Goal: Task Accomplishment & Management: Use online tool/utility

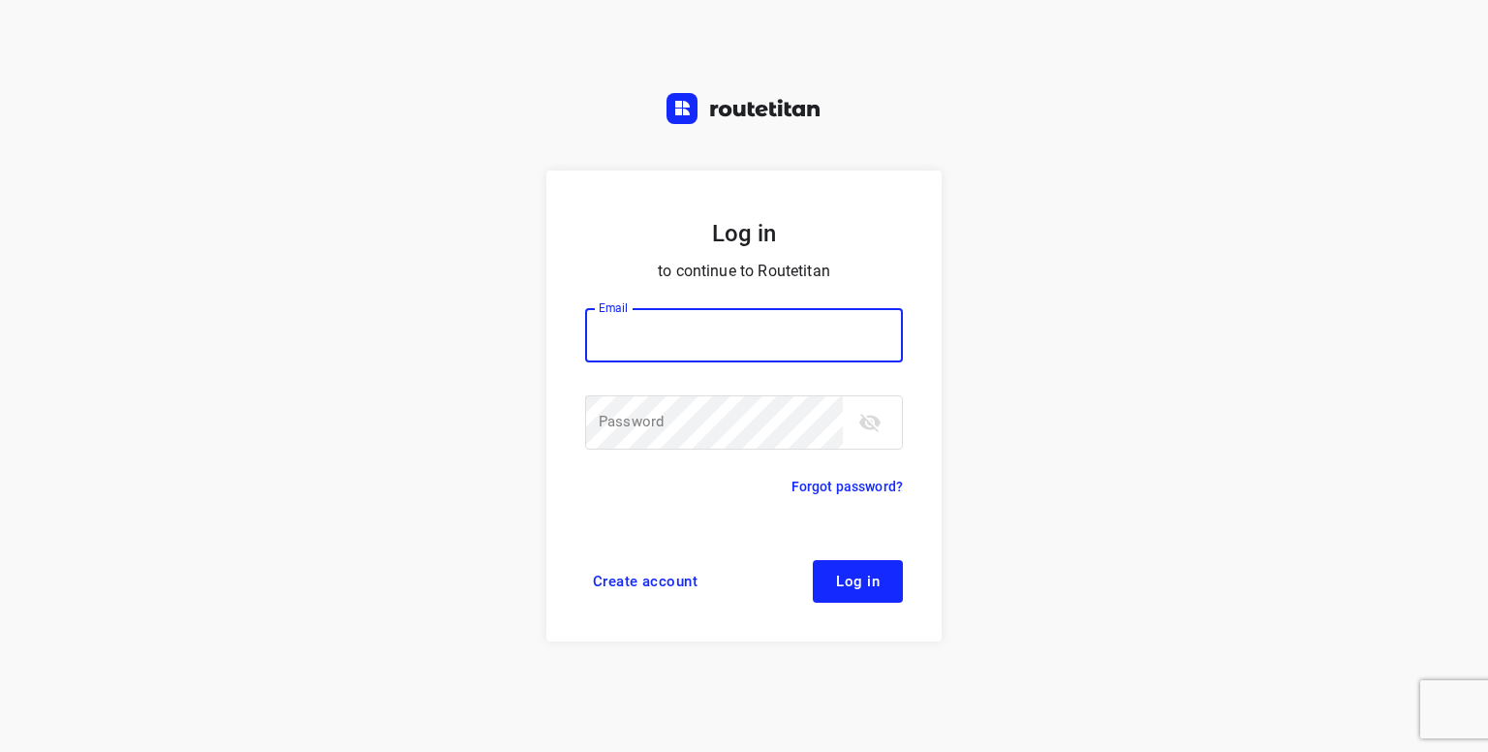
click at [699, 332] on input "email" at bounding box center [744, 335] width 318 height 54
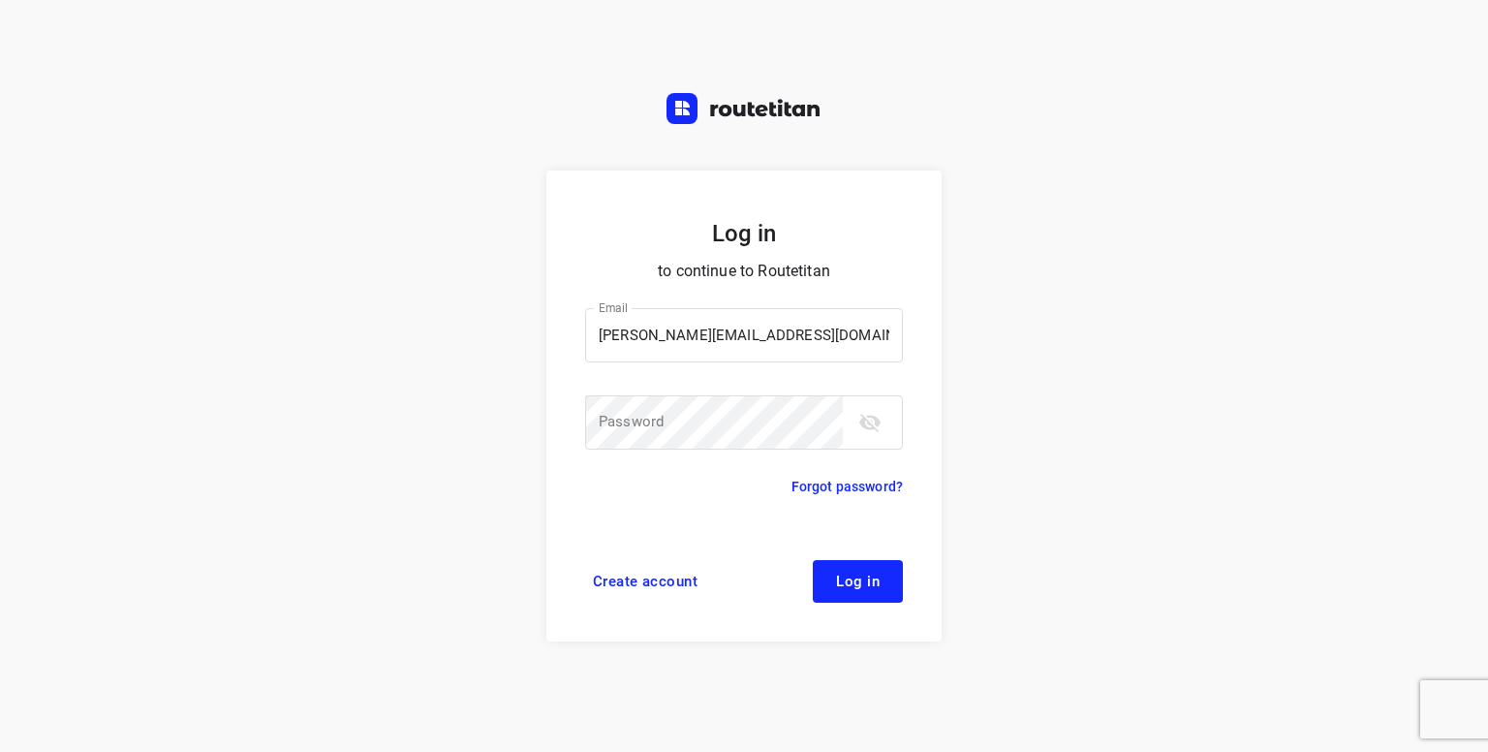
click at [796, 303] on div "Email kelly.devos2@telenet.be Email ​ Password Password ​" at bounding box center [744, 381] width 318 height 192
click at [792, 311] on input "kelly.devos2@telenet.be" at bounding box center [744, 335] width 318 height 54
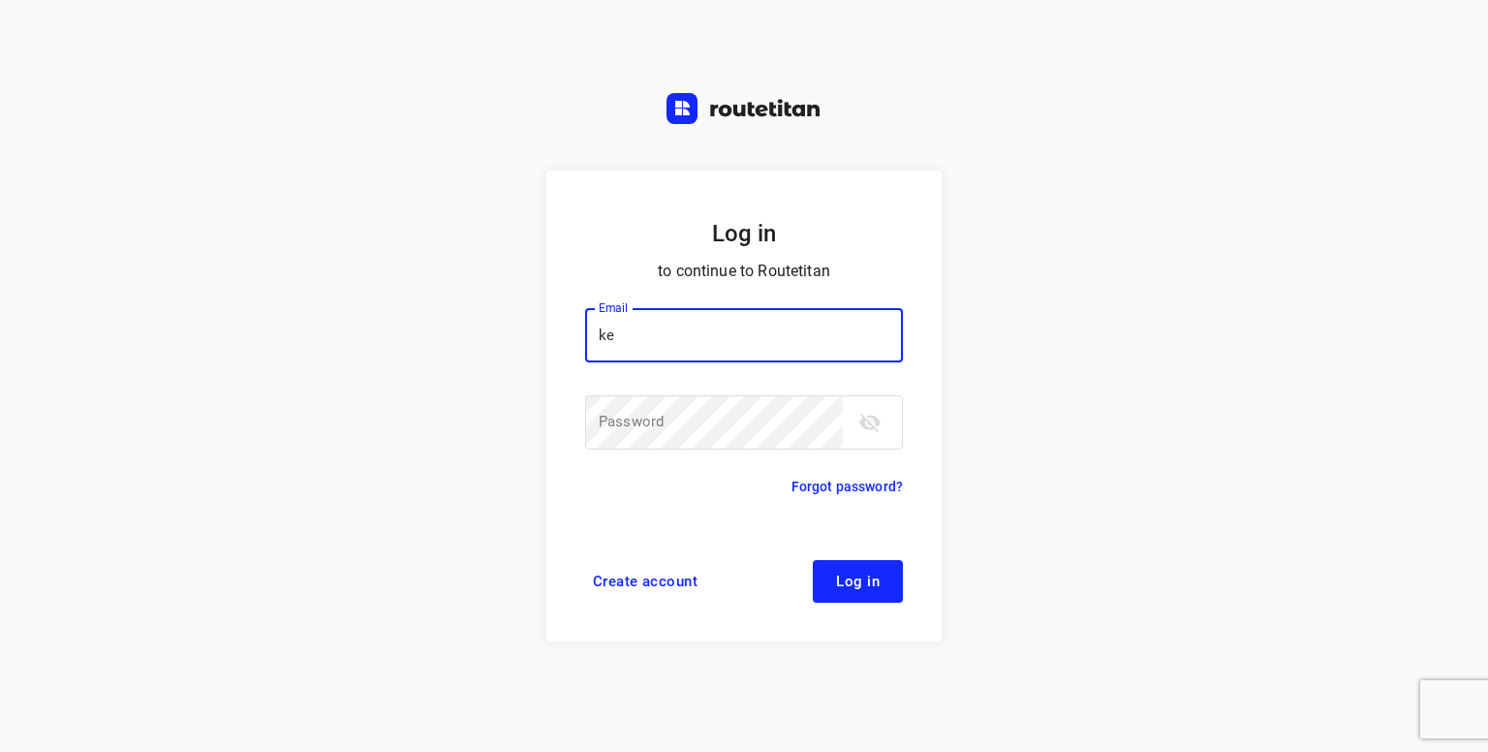
type input "k"
click at [783, 328] on input "email" at bounding box center [744, 335] width 318 height 54
type input "p.hilderson@telenet.be"
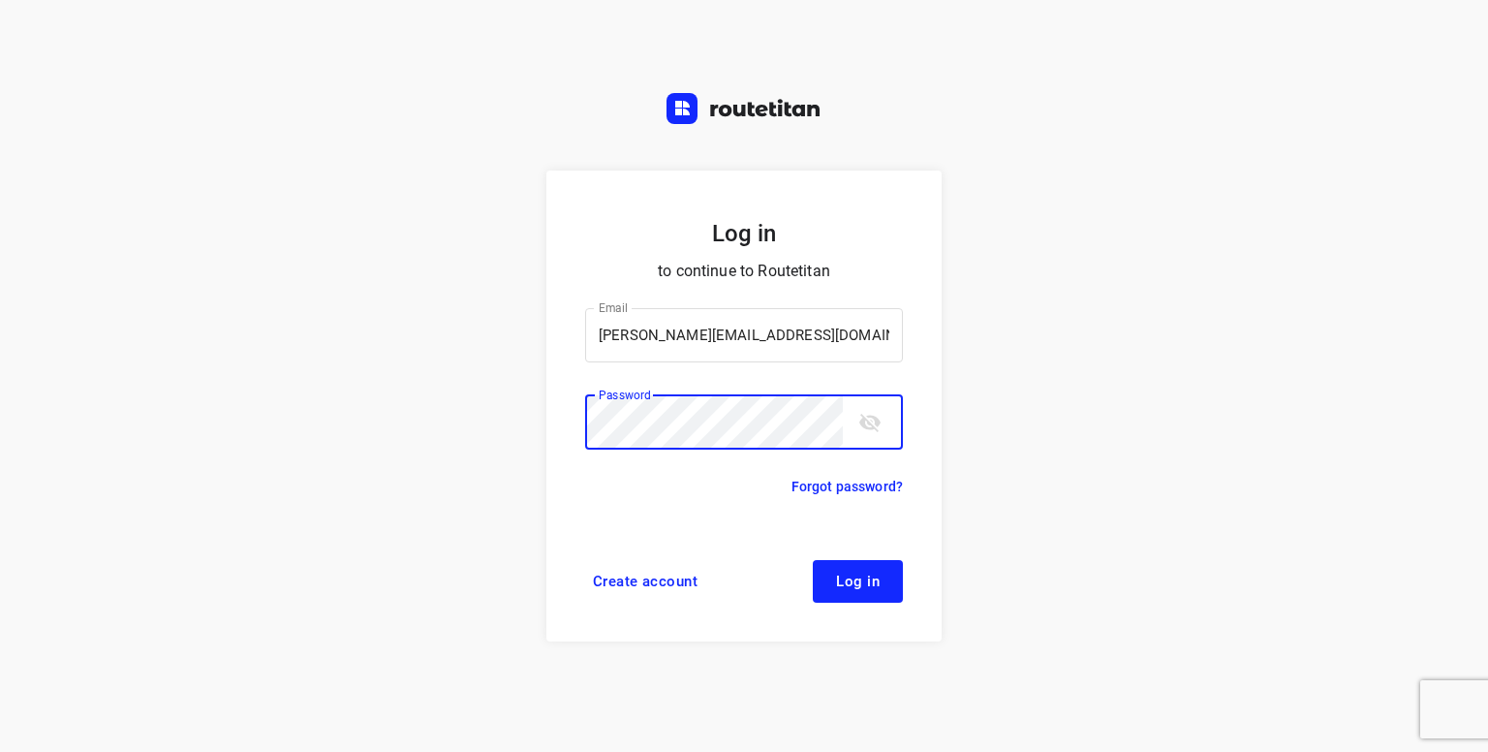
click at [813, 560] on button "Log in" at bounding box center [858, 581] width 90 height 43
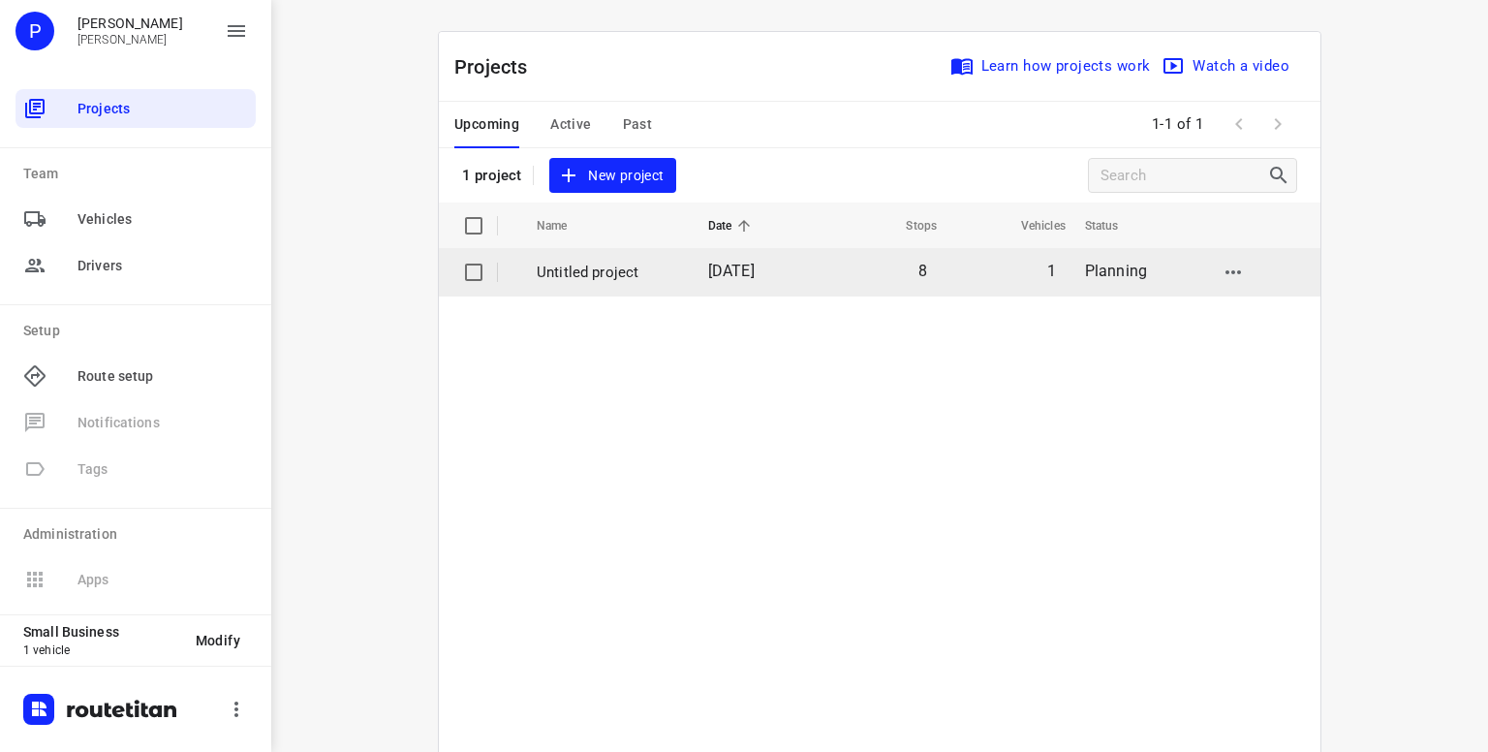
click at [576, 277] on p "Untitled project" at bounding box center [608, 273] width 142 height 22
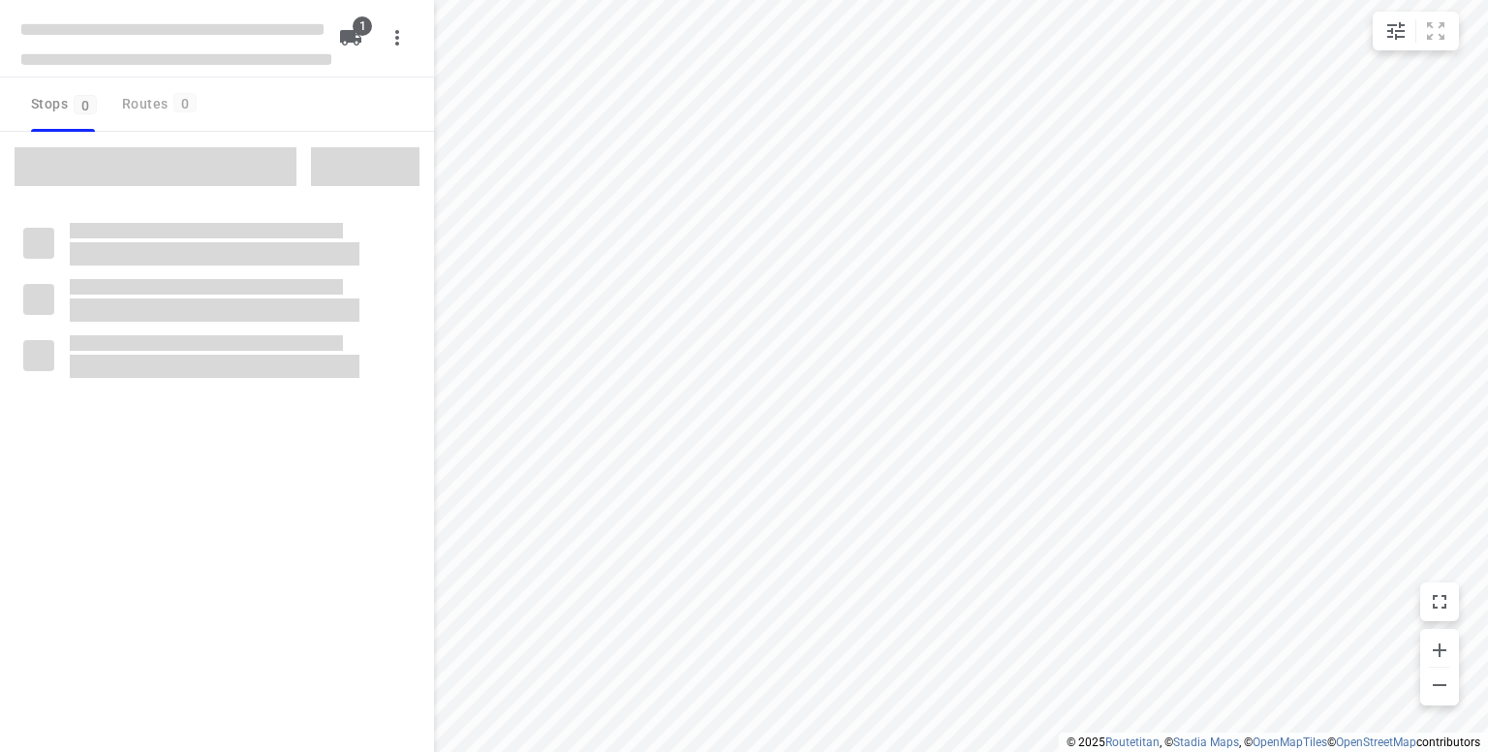
type input "distance"
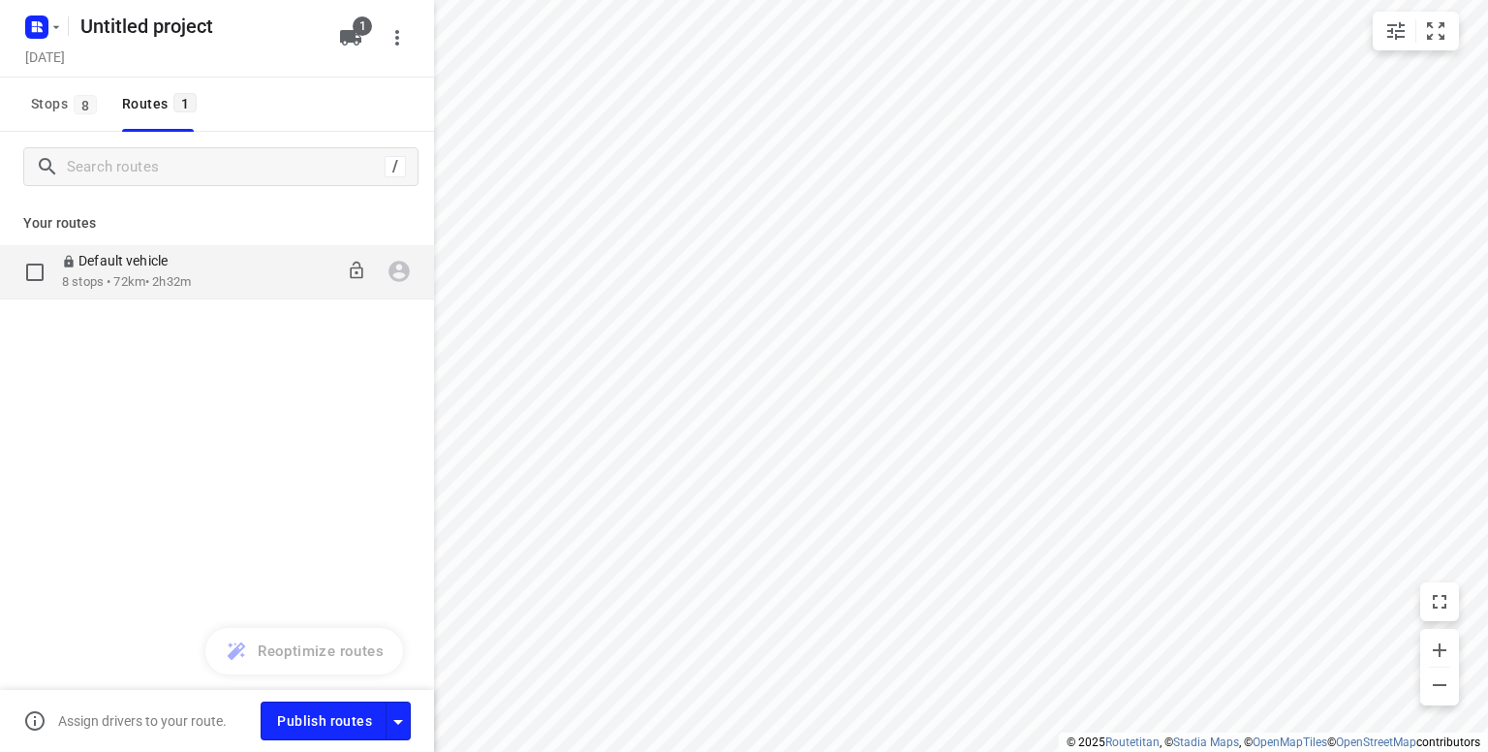
click at [160, 274] on p "8 stops • 72km • 2h32m" at bounding box center [126, 282] width 129 height 18
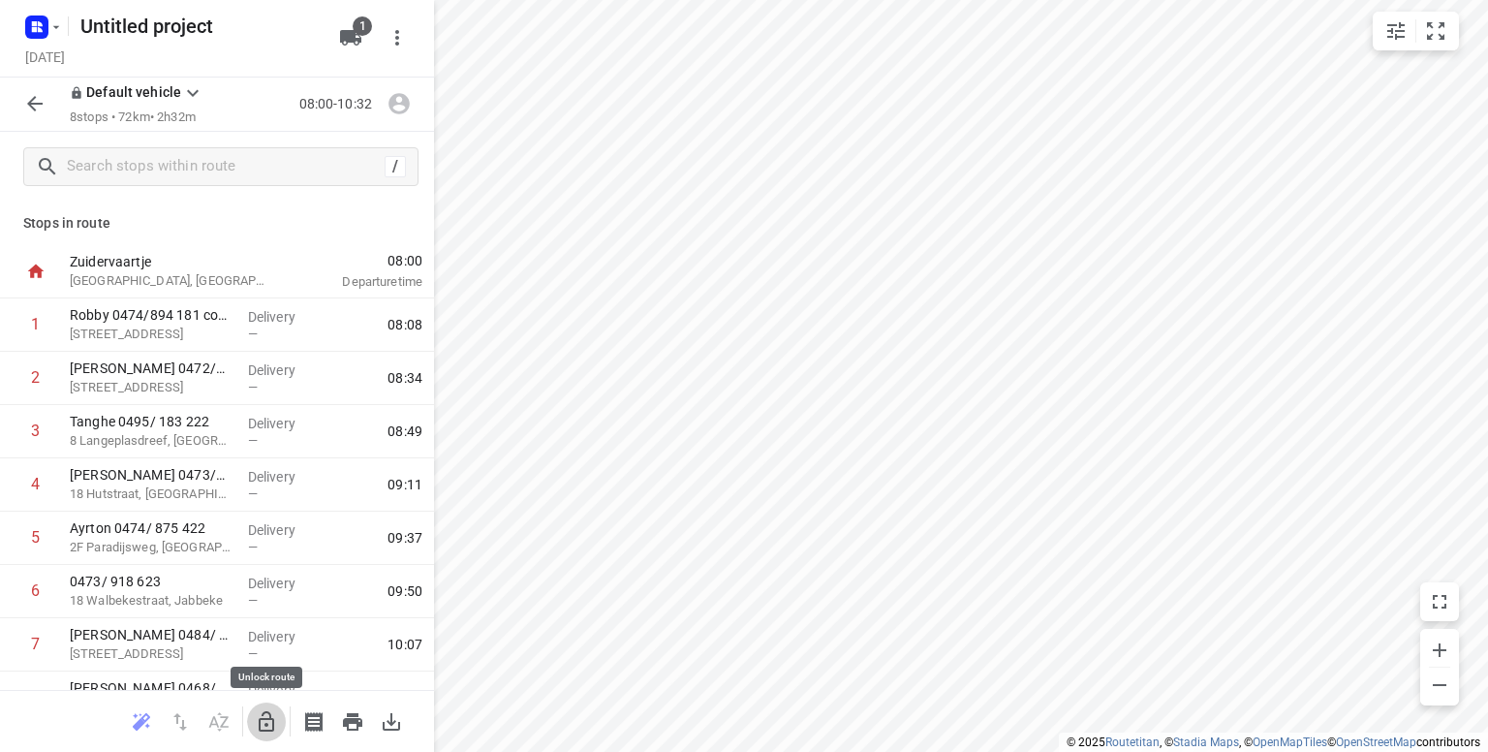
click at [269, 733] on button "button" at bounding box center [266, 721] width 39 height 39
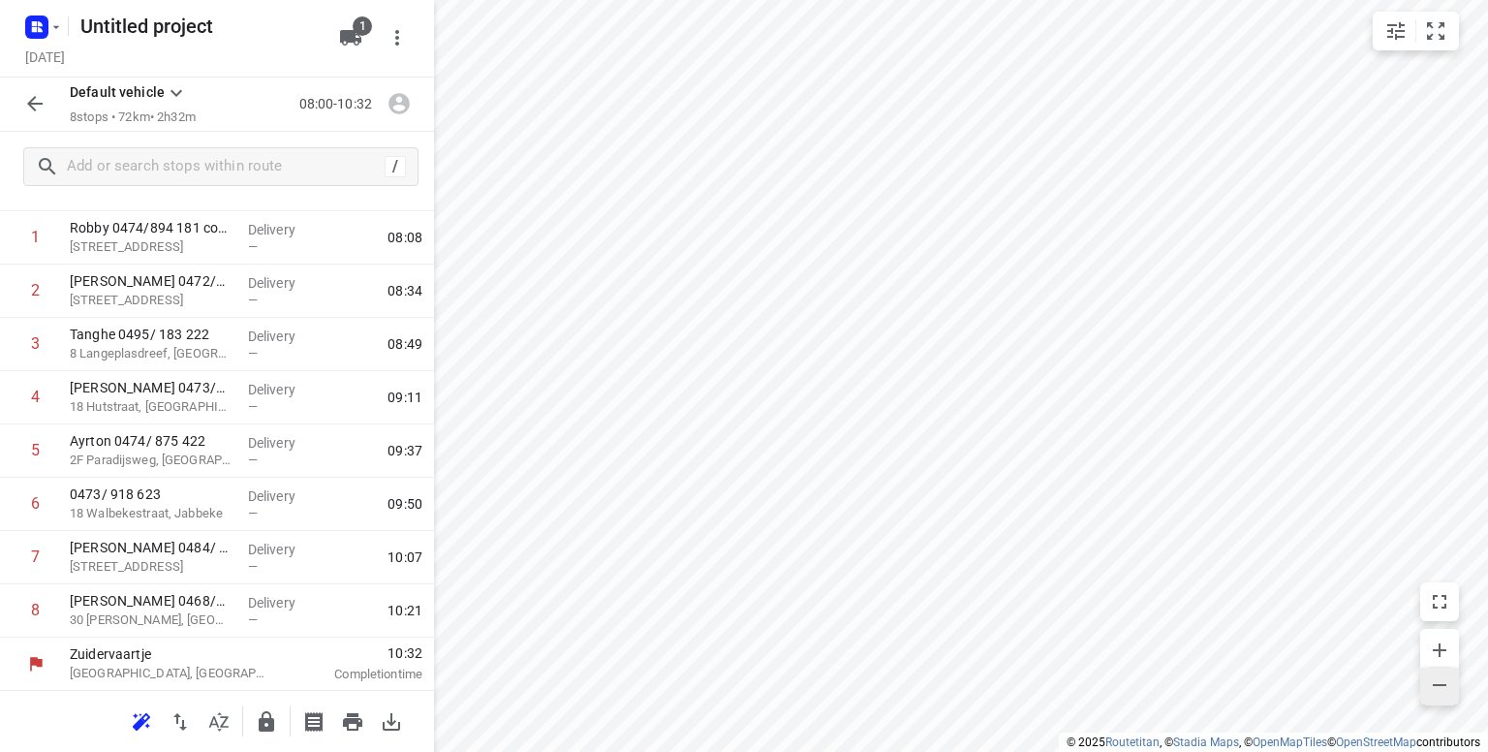
click at [1433, 680] on icon "button" at bounding box center [1439, 684] width 23 height 23
click at [109, 171] on input "text" at bounding box center [223, 167] width 310 height 30
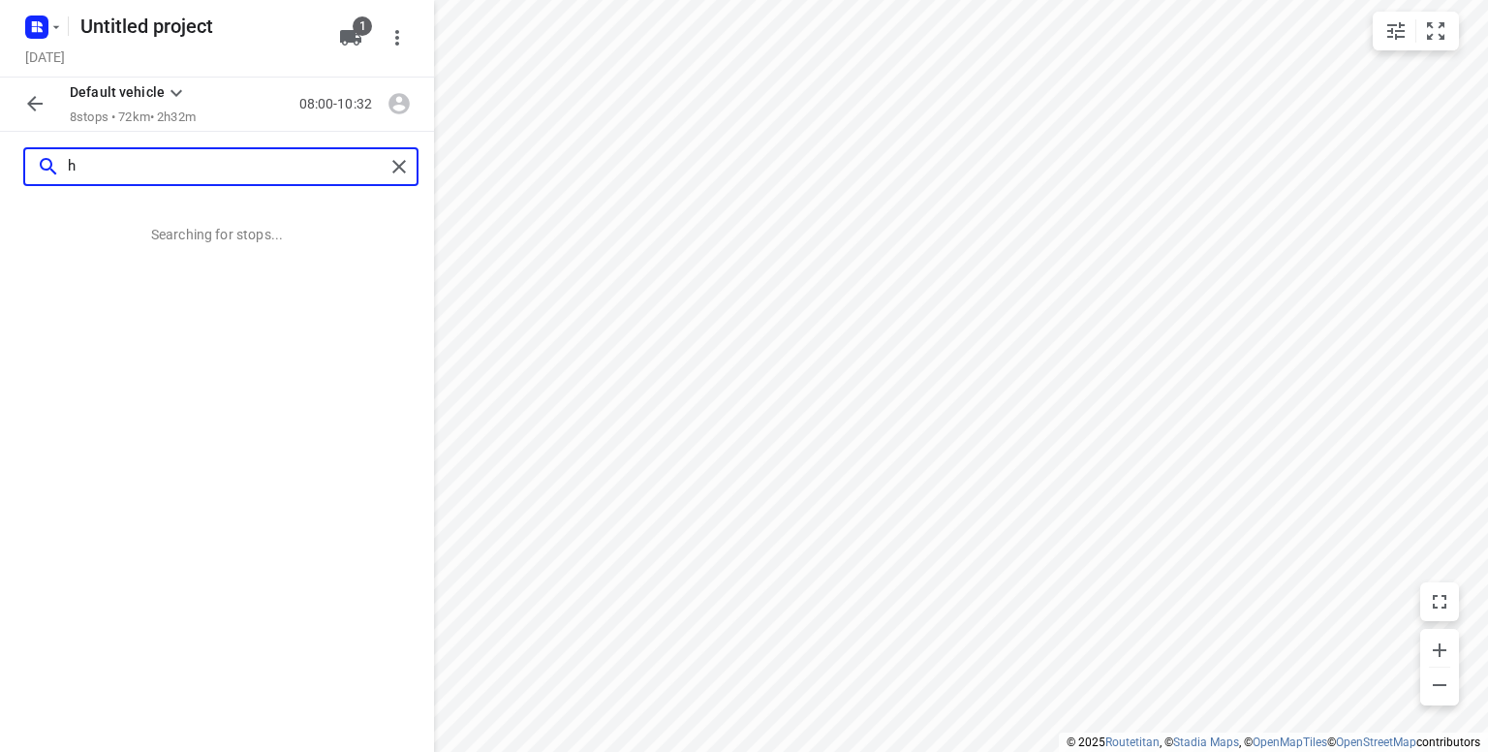
scroll to position [0, 0]
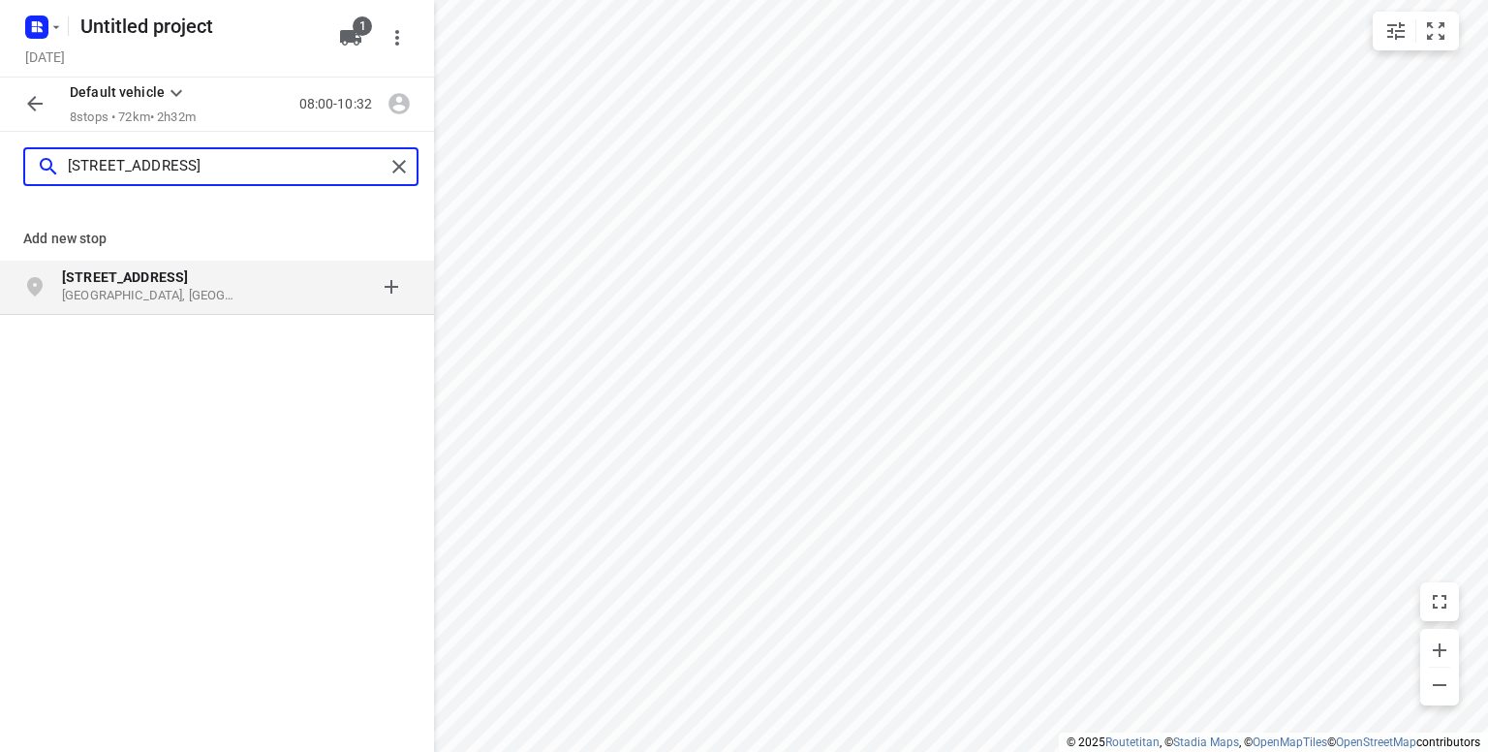
type input "[STREET_ADDRESS]"
click at [111, 287] on p "[GEOGRAPHIC_DATA], [GEOGRAPHIC_DATA]" at bounding box center [151, 296] width 178 height 18
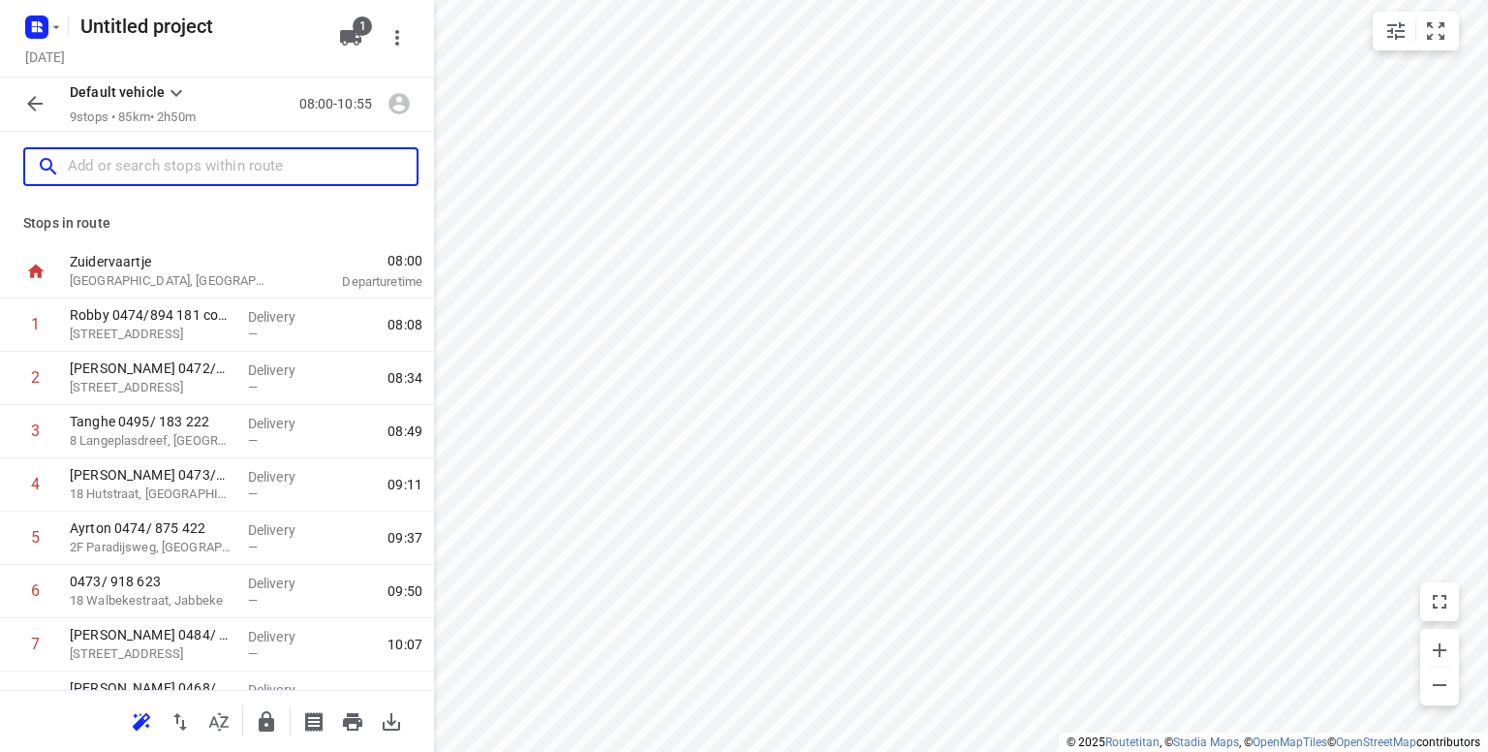
scroll to position [140, 0]
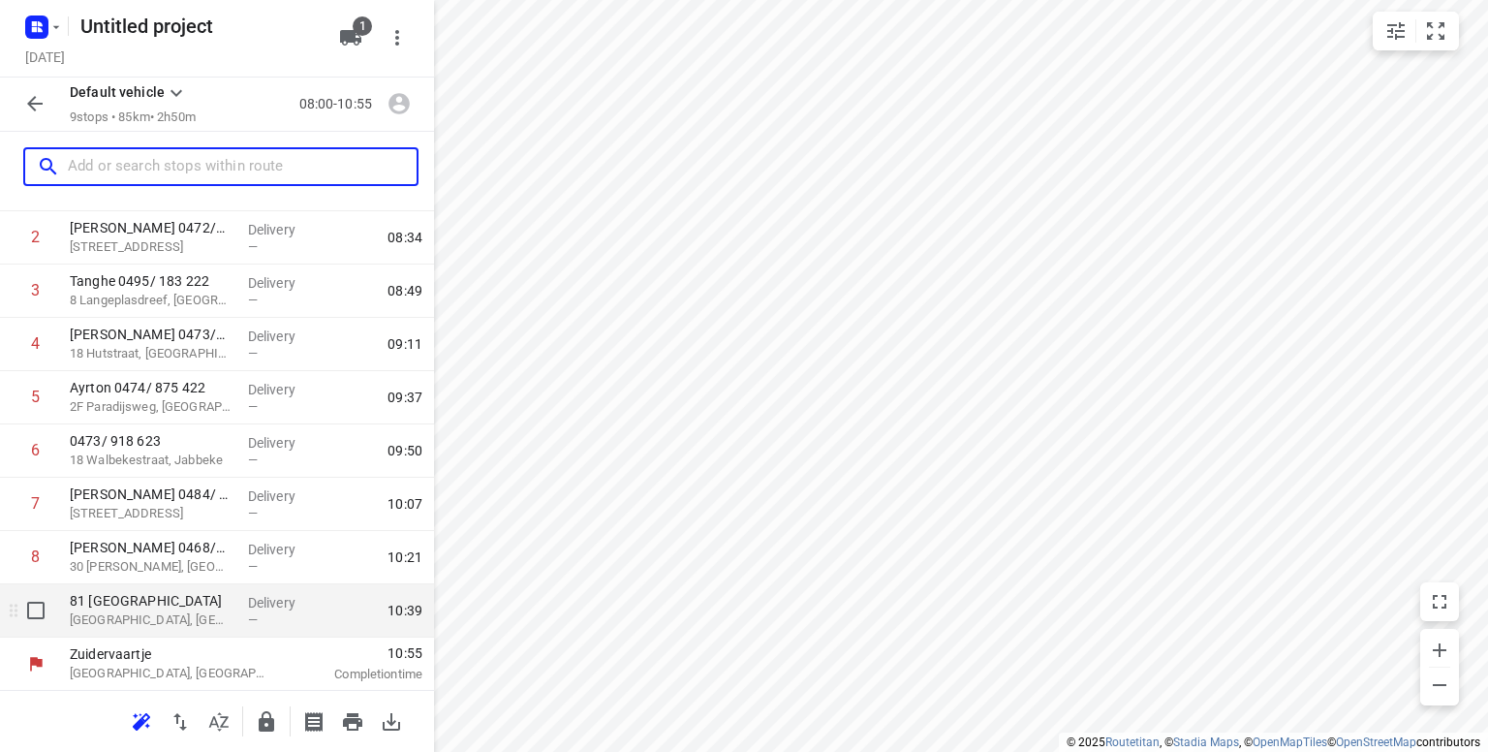
click at [137, 614] on p "[GEOGRAPHIC_DATA], [GEOGRAPHIC_DATA]" at bounding box center [151, 619] width 163 height 19
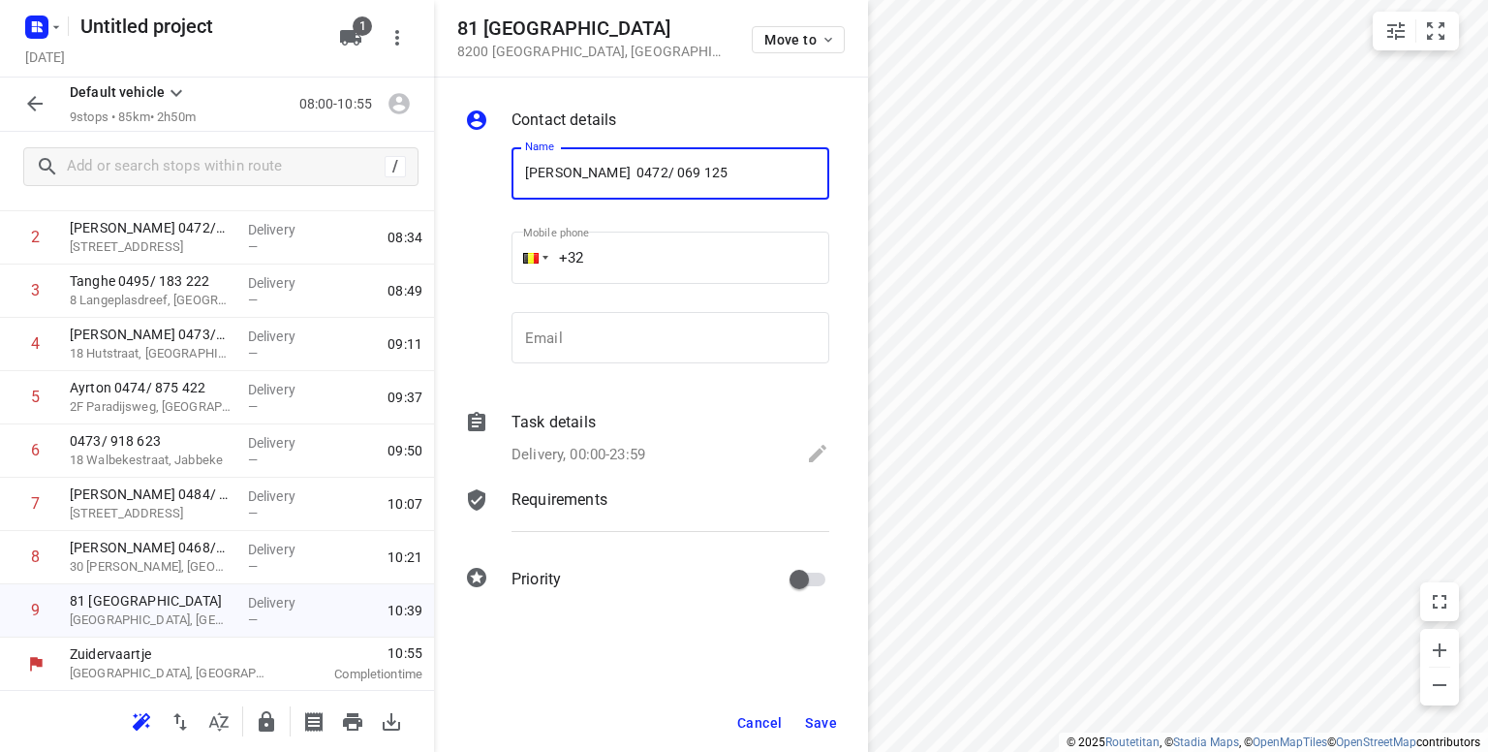
type input "[PERSON_NAME] 0472/ 069 125"
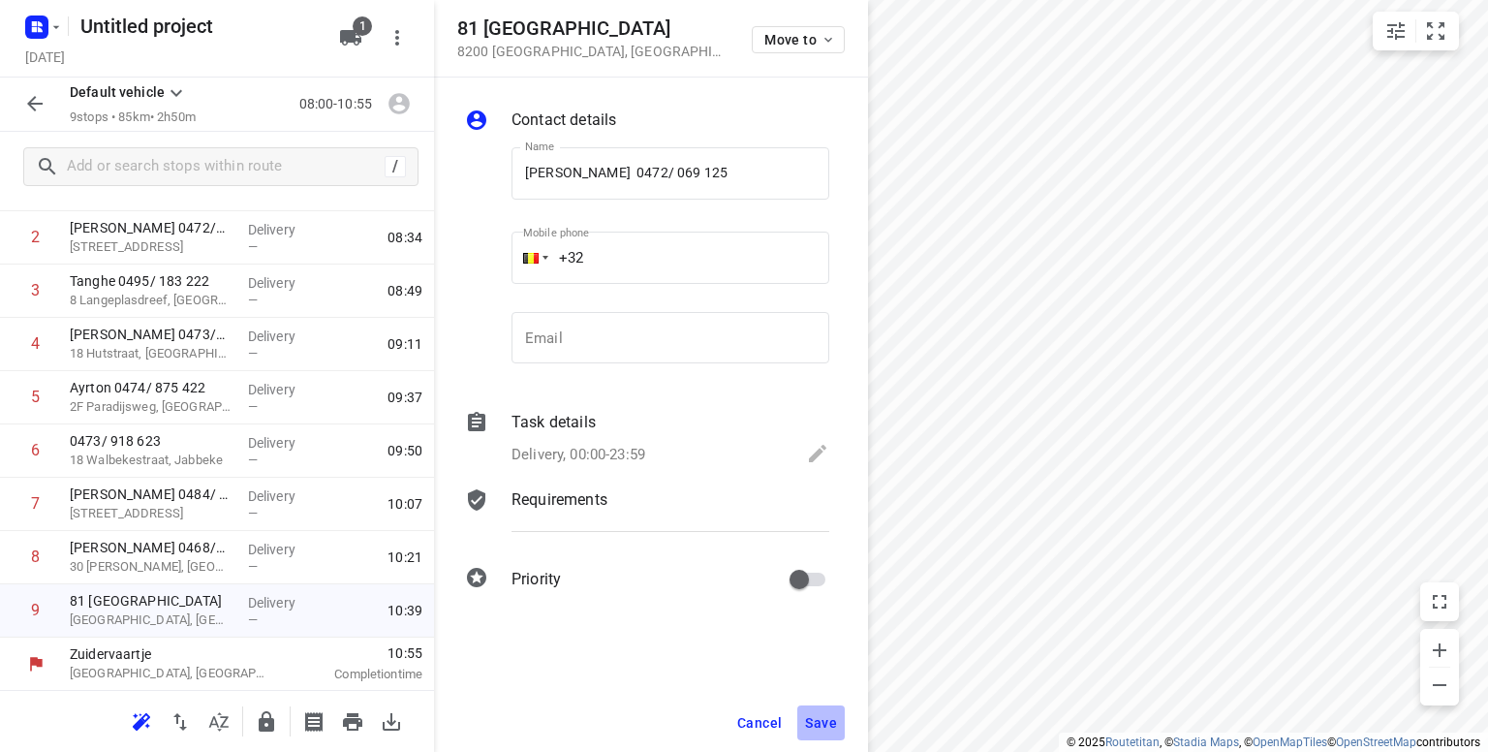
click at [825, 722] on span "Save" at bounding box center [821, 723] width 32 height 16
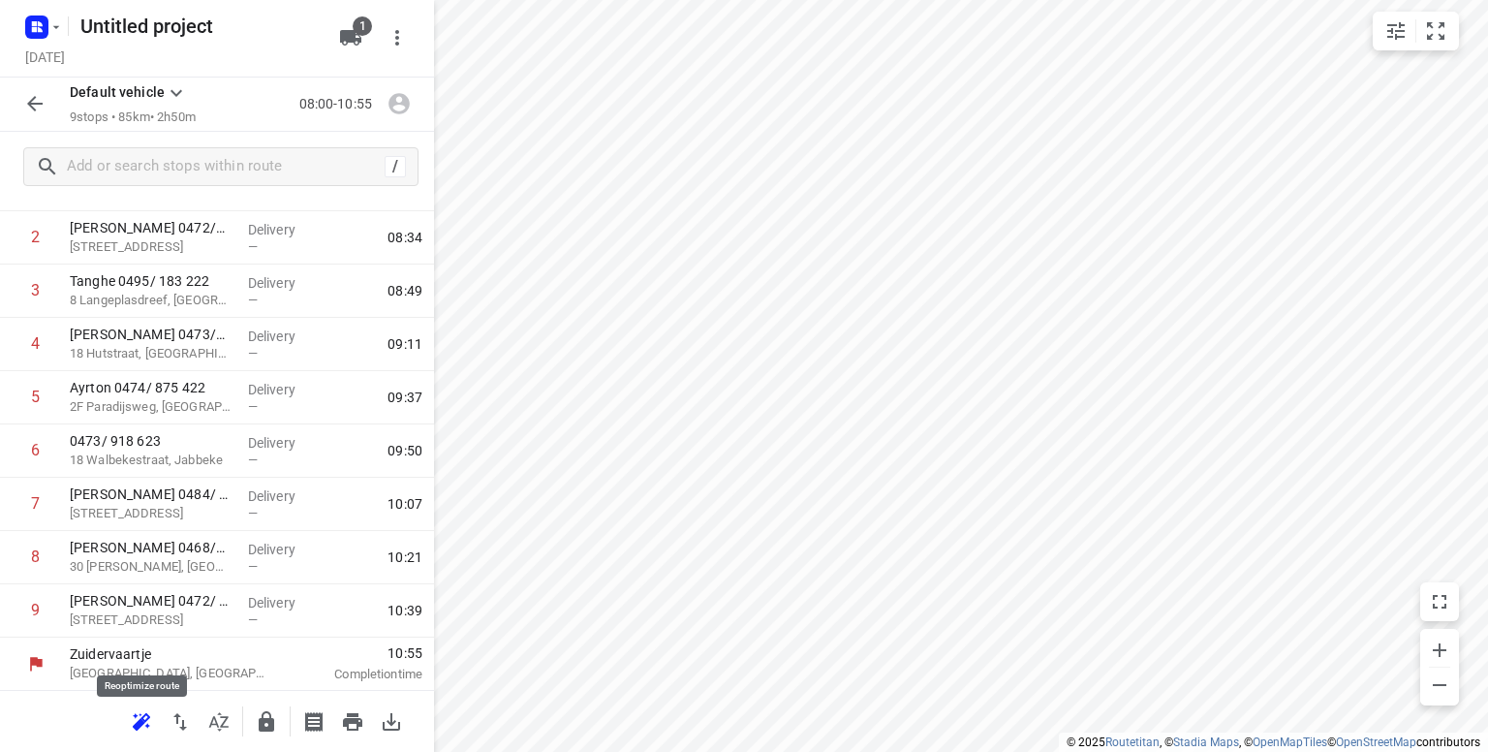
click at [143, 719] on icon "button" at bounding box center [141, 721] width 17 height 16
click at [176, 727] on icon "button" at bounding box center [180, 721] width 23 height 23
click at [357, 715] on icon "button" at bounding box center [352, 721] width 19 height 17
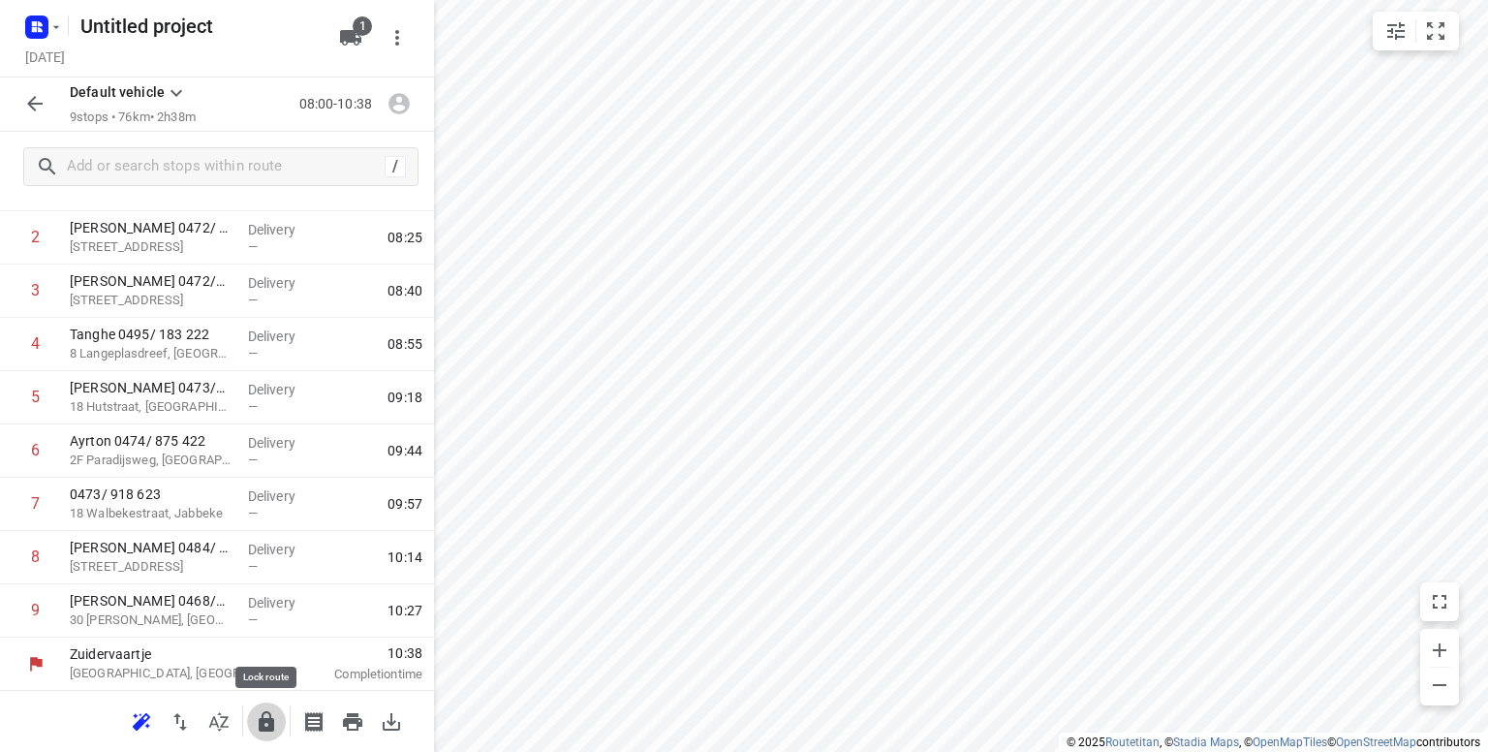
click at [260, 728] on icon "button" at bounding box center [267, 721] width 16 height 20
click at [24, 100] on icon "button" at bounding box center [34, 103] width 23 height 23
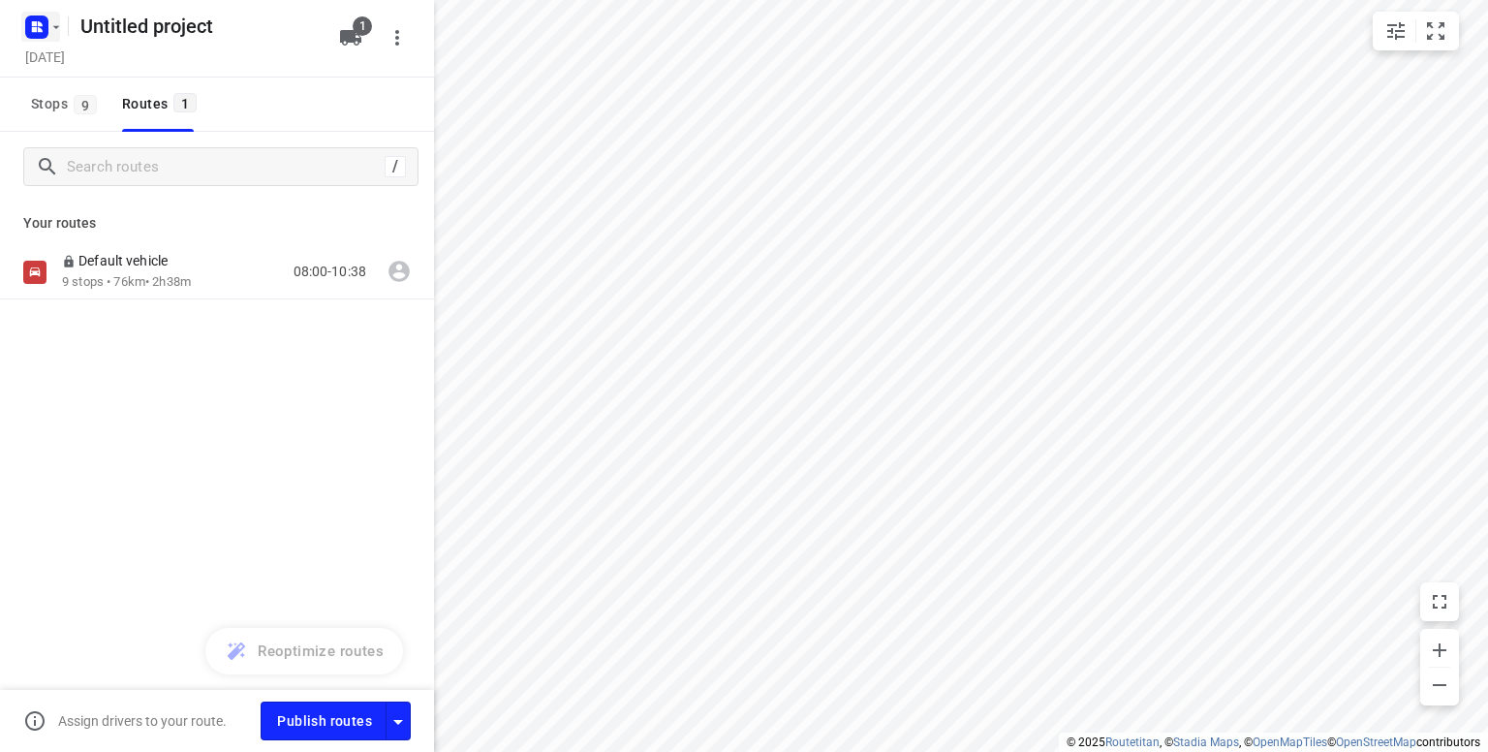
click at [48, 19] on icon "button" at bounding box center [56, 27] width 16 height 16
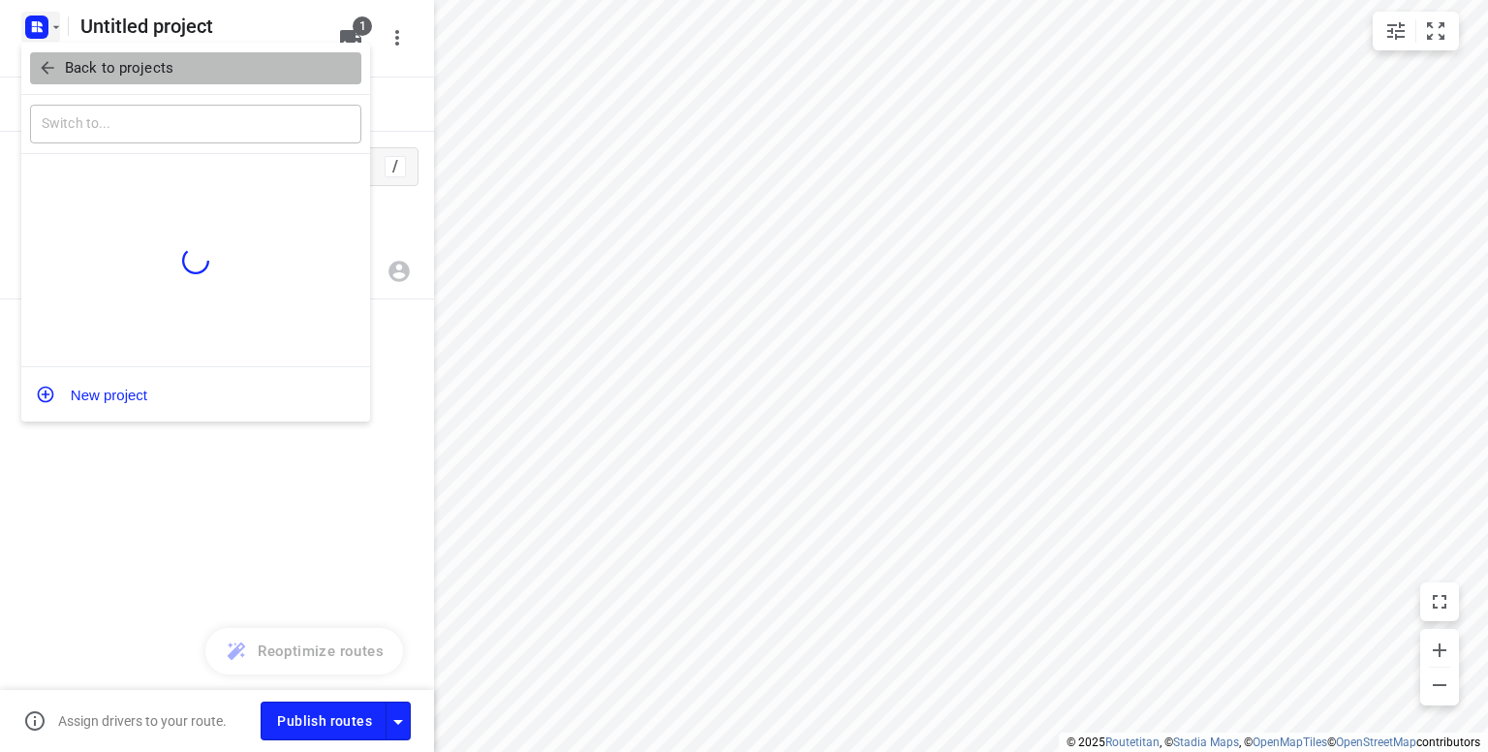
click at [94, 58] on p "Back to projects" at bounding box center [119, 68] width 109 height 22
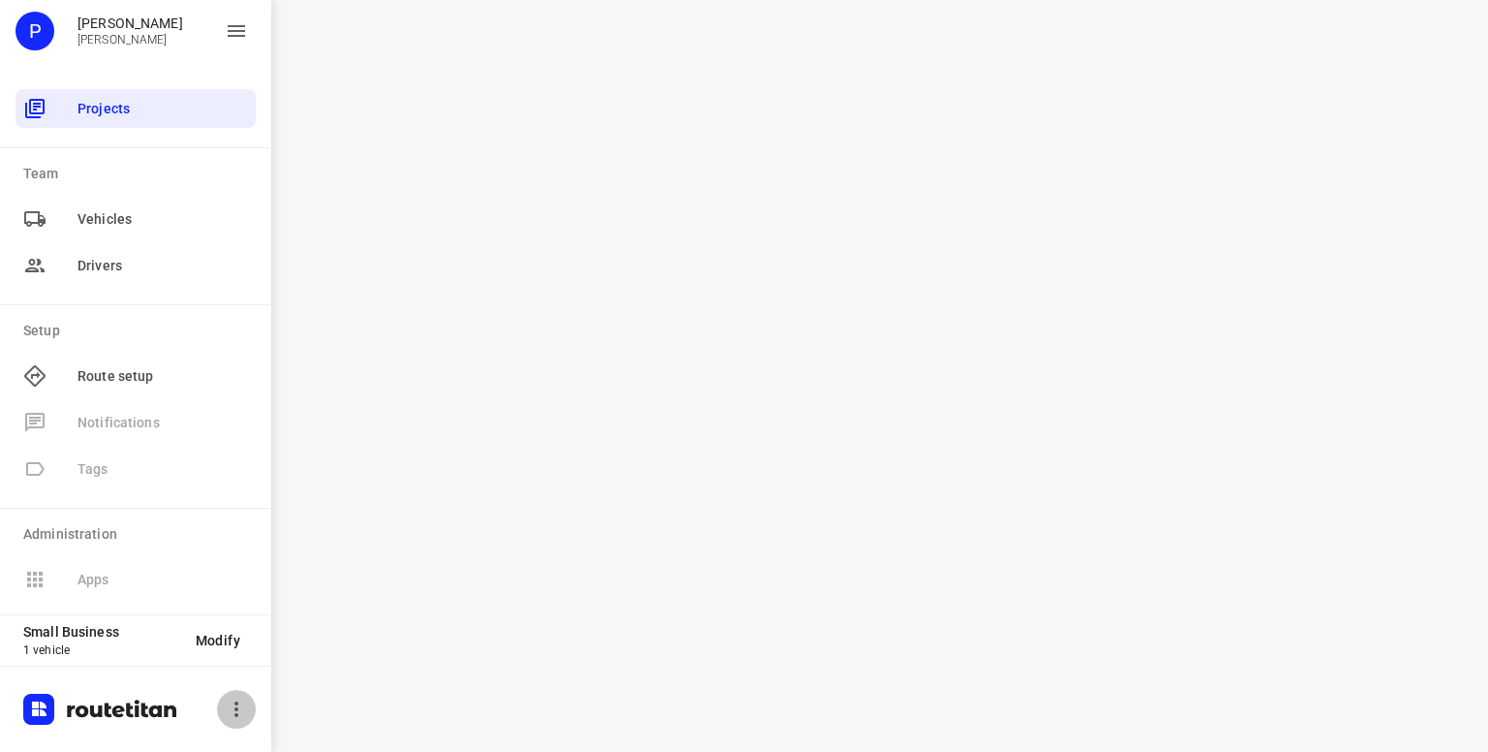
click at [234, 704] on icon "button" at bounding box center [236, 709] width 23 height 23
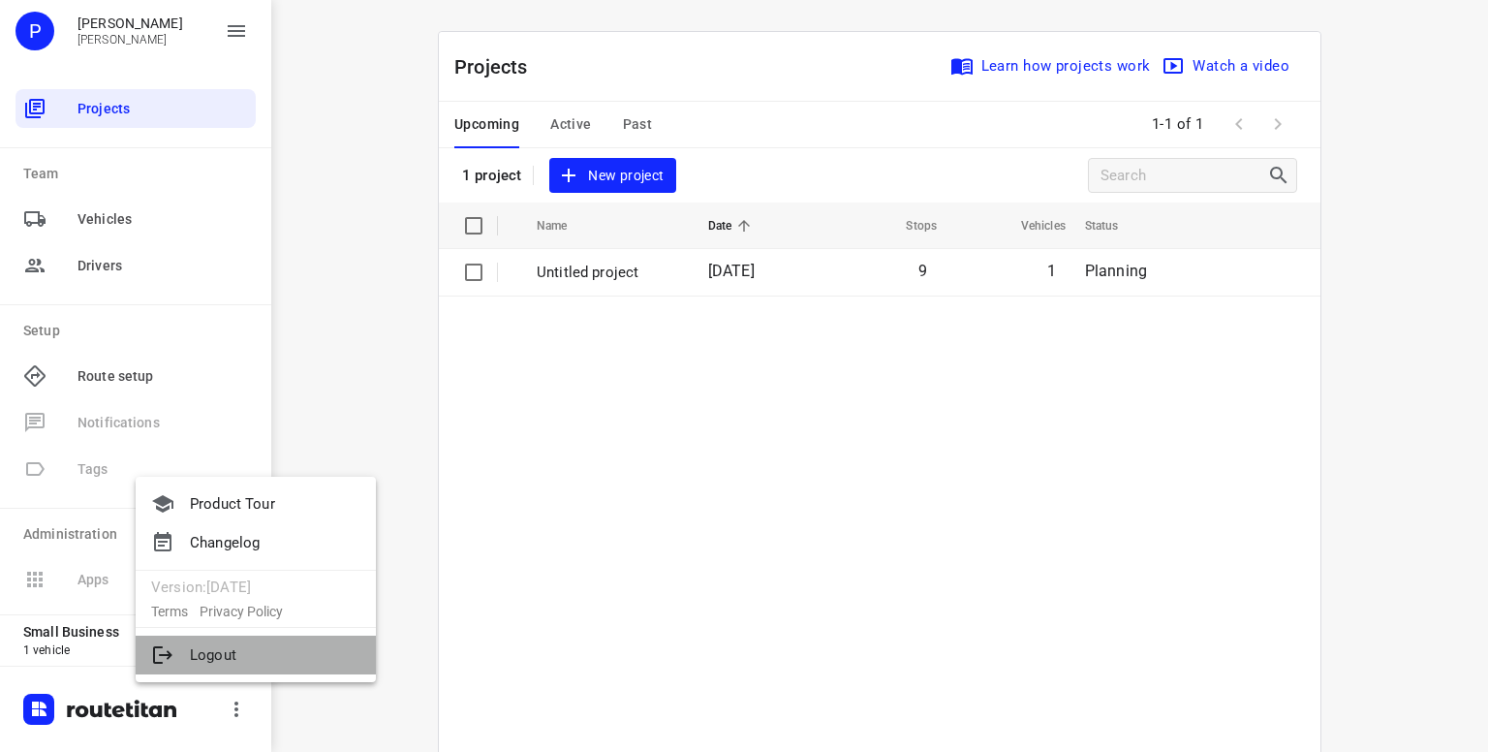
click at [216, 656] on li "Logout" at bounding box center [256, 655] width 240 height 39
